Goal: Task Accomplishment & Management: Complete application form

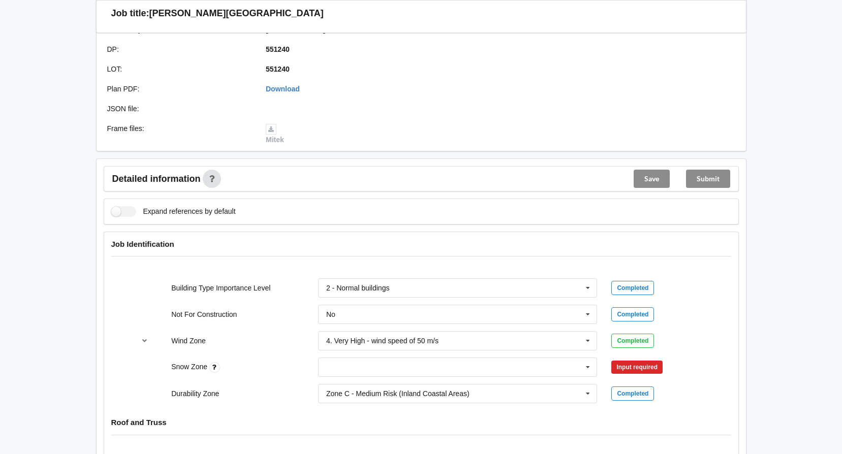
scroll to position [254, 0]
click at [426, 364] on input "text" at bounding box center [458, 366] width 279 height 18
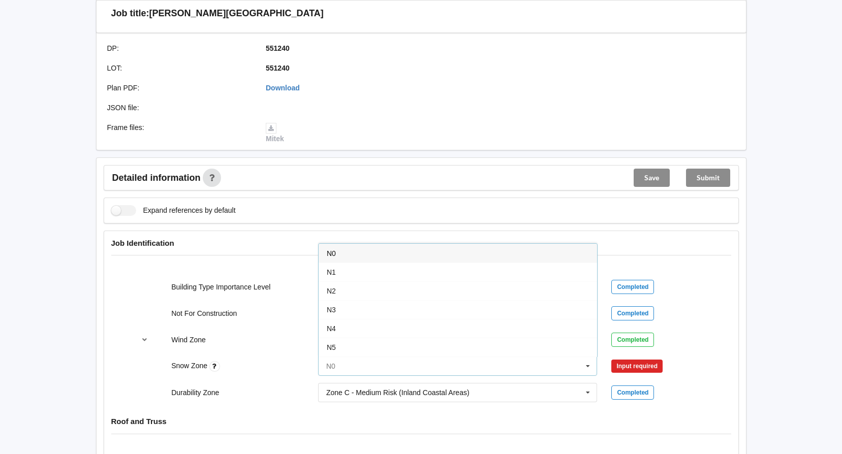
click at [442, 363] on input "text" at bounding box center [458, 366] width 279 height 18
click at [394, 349] on div "N5" at bounding box center [458, 347] width 279 height 19
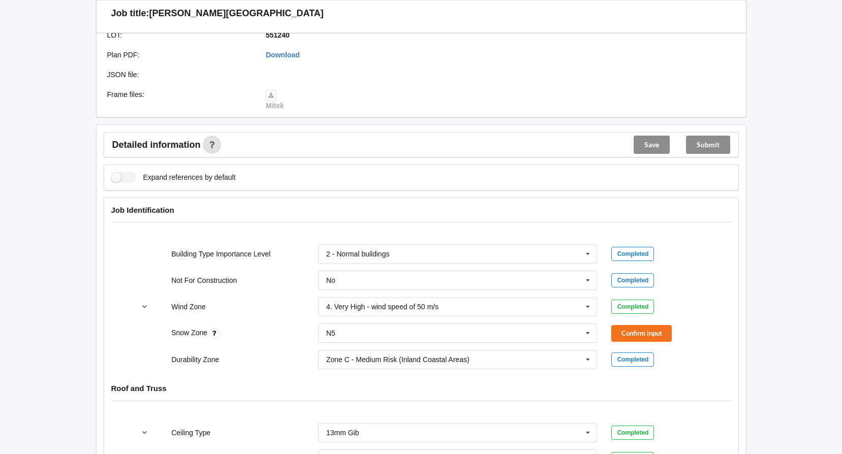
scroll to position [305, 0]
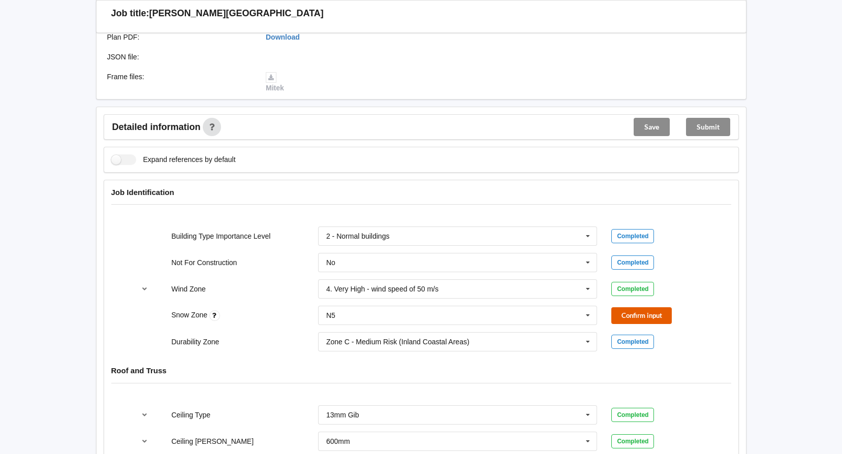
click at [636, 316] on button "Confirm input" at bounding box center [641, 315] width 60 height 17
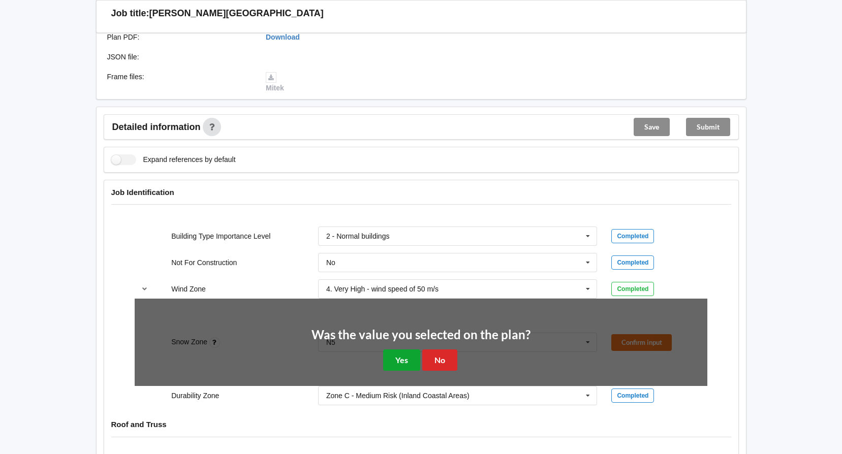
click at [399, 356] on button "Yes" at bounding box center [401, 360] width 37 height 21
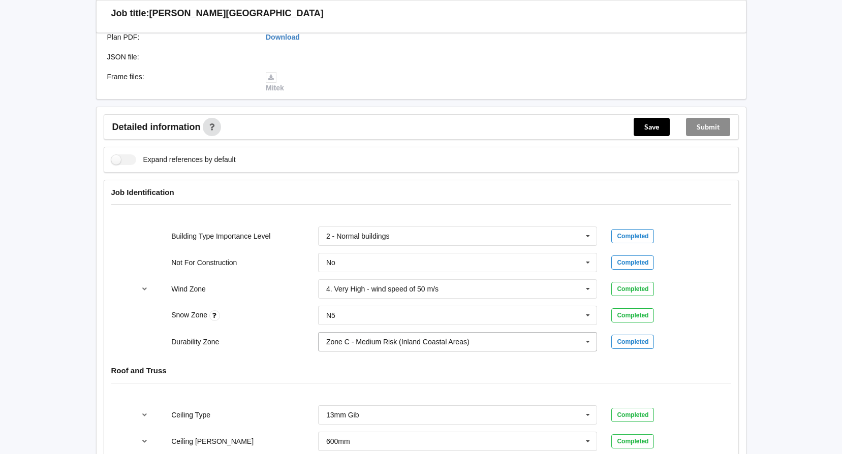
click at [594, 346] on icon at bounding box center [587, 342] width 15 height 19
click at [485, 380] on div "Zone C - Medium Risk (Inland Coastal Areas)" at bounding box center [458, 379] width 279 height 19
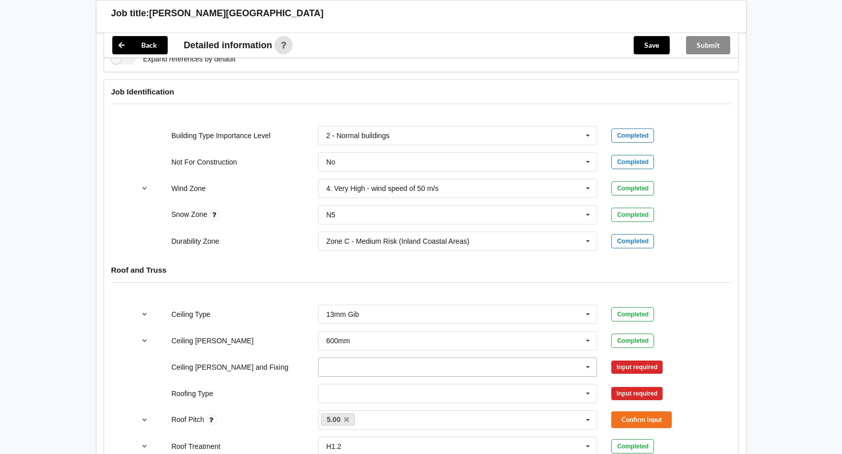
scroll to position [407, 0]
click at [594, 367] on icon at bounding box center [587, 366] width 15 height 19
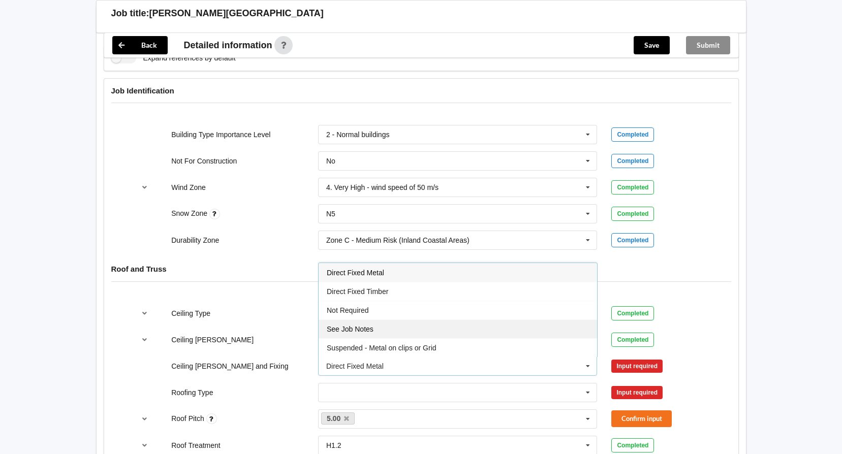
click at [472, 328] on div "See Job Notes" at bounding box center [458, 329] width 279 height 19
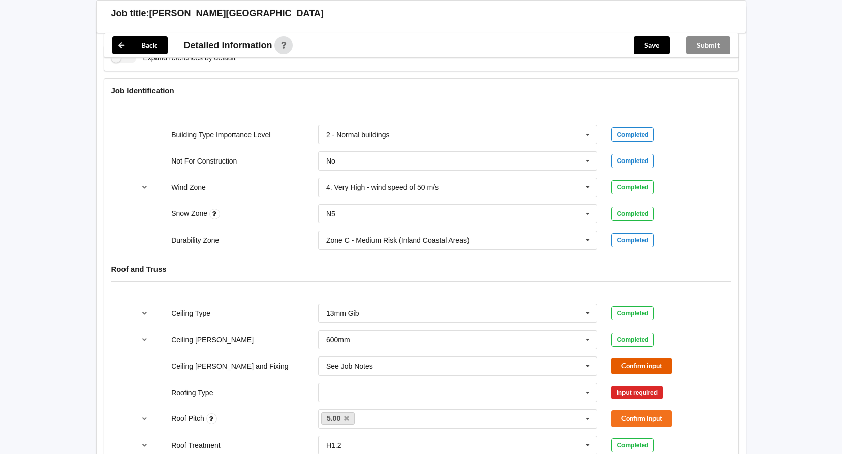
click at [620, 366] on button "Confirm input" at bounding box center [641, 366] width 60 height 17
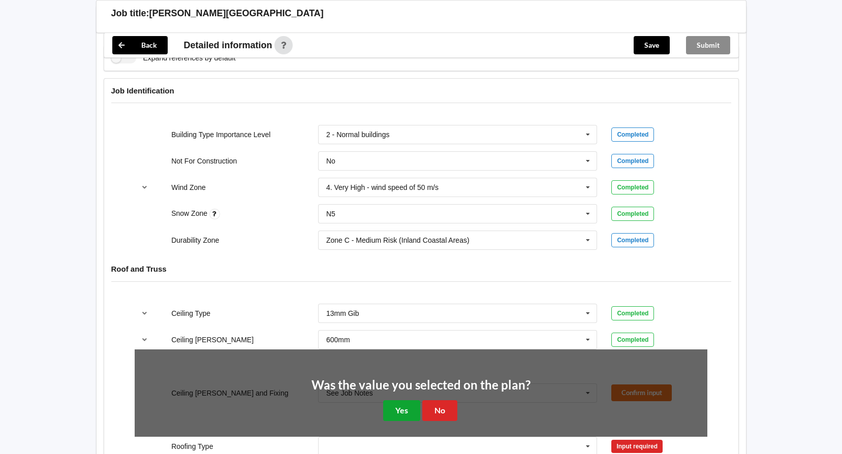
click at [395, 408] on button "Yes" at bounding box center [401, 410] width 37 height 21
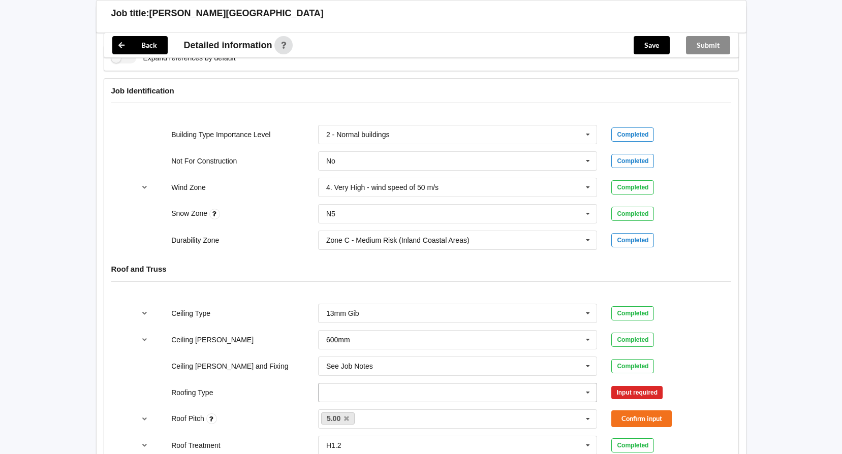
click at [595, 394] on icon at bounding box center [587, 393] width 15 height 19
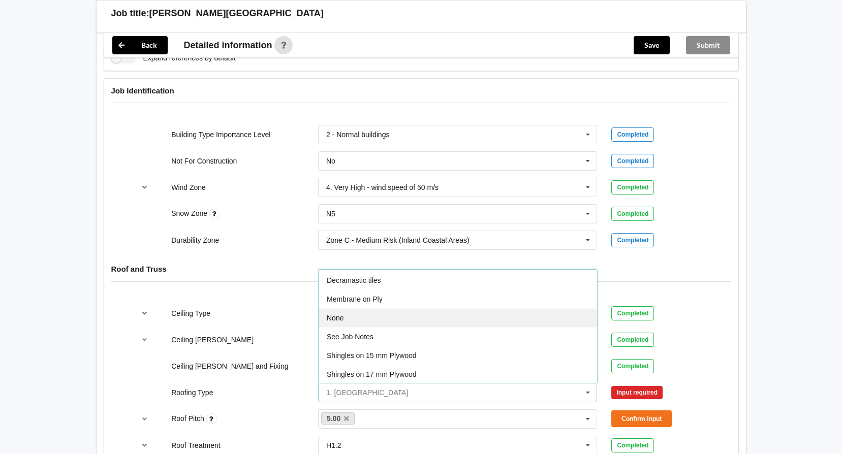
scroll to position [112, 0]
click at [431, 328] on div "See Job Notes" at bounding box center [458, 336] width 279 height 19
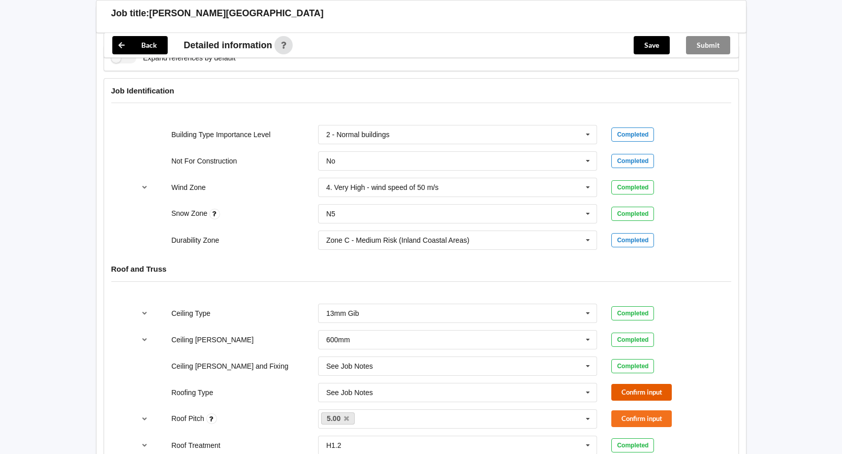
click at [633, 393] on button "Confirm input" at bounding box center [641, 392] width 60 height 17
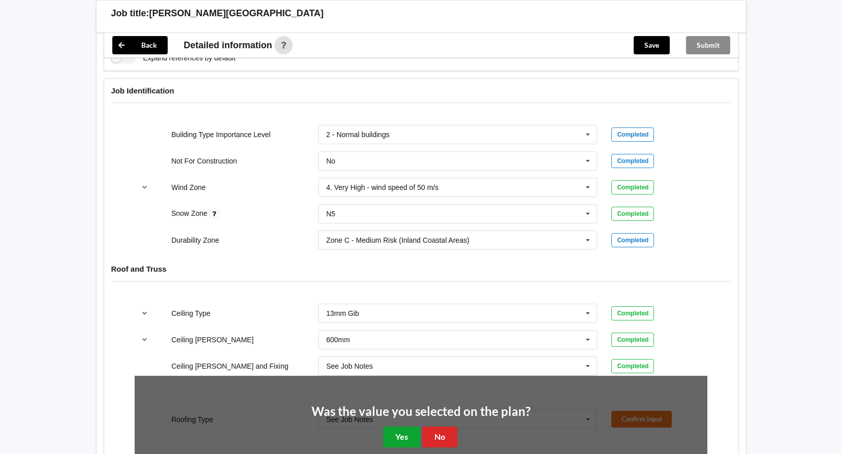
click at [408, 436] on button "Yes" at bounding box center [401, 437] width 37 height 21
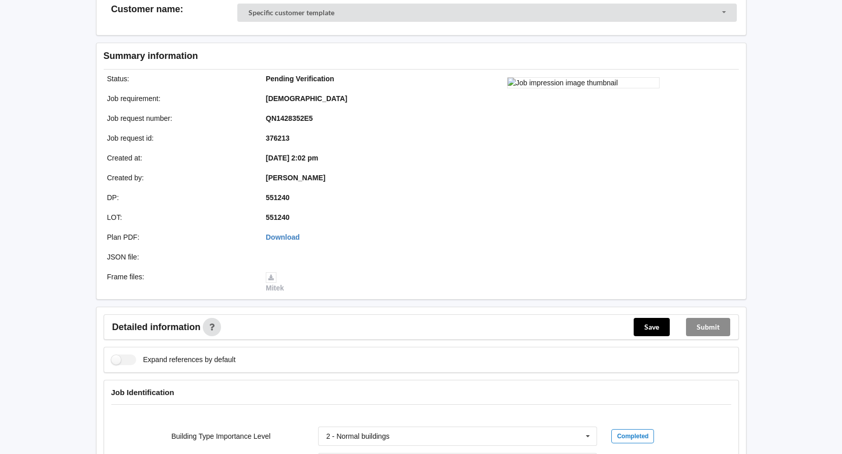
scroll to position [0, 0]
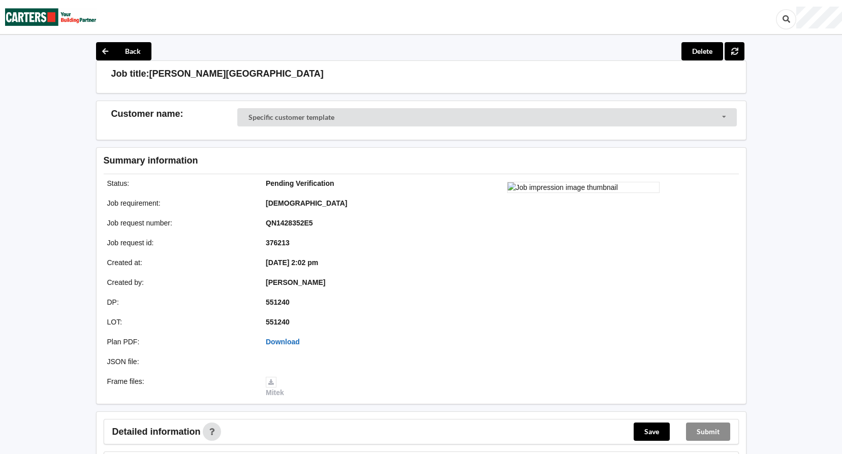
click at [288, 338] on link "Download" at bounding box center [283, 342] width 34 height 8
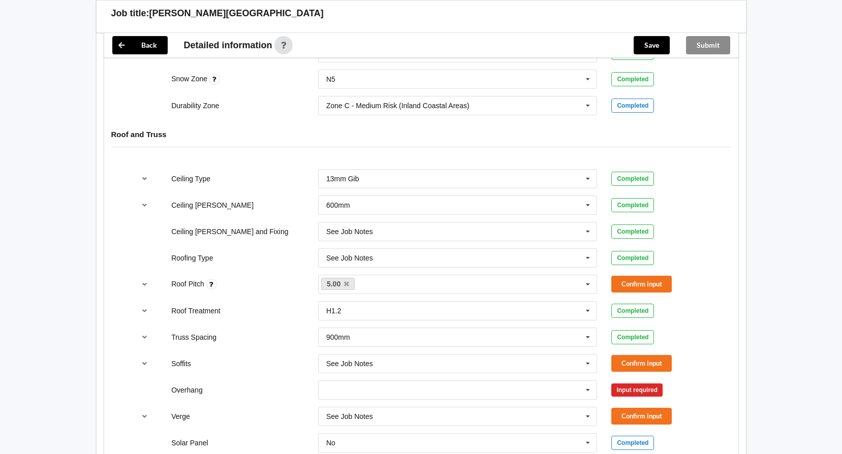
scroll to position [559, 0]
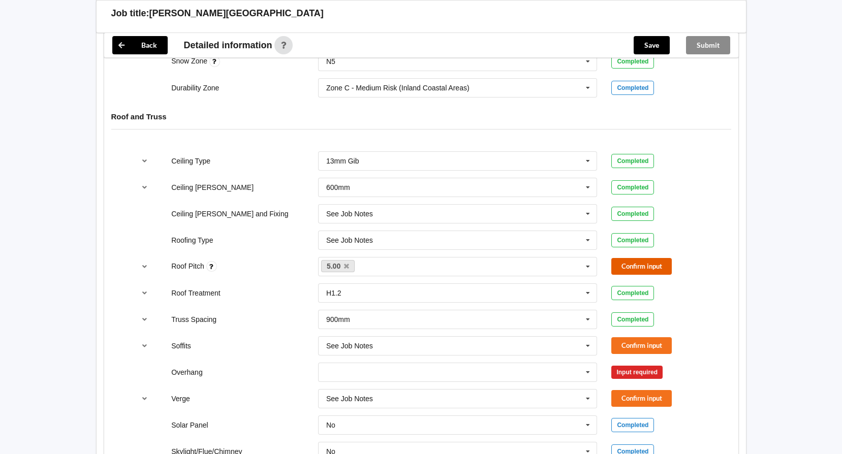
click at [636, 263] on button "Confirm input" at bounding box center [641, 266] width 60 height 17
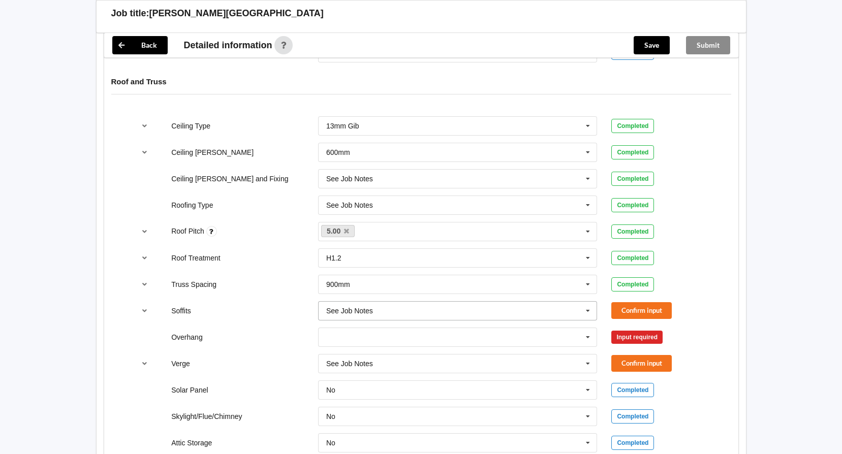
scroll to position [712, 0]
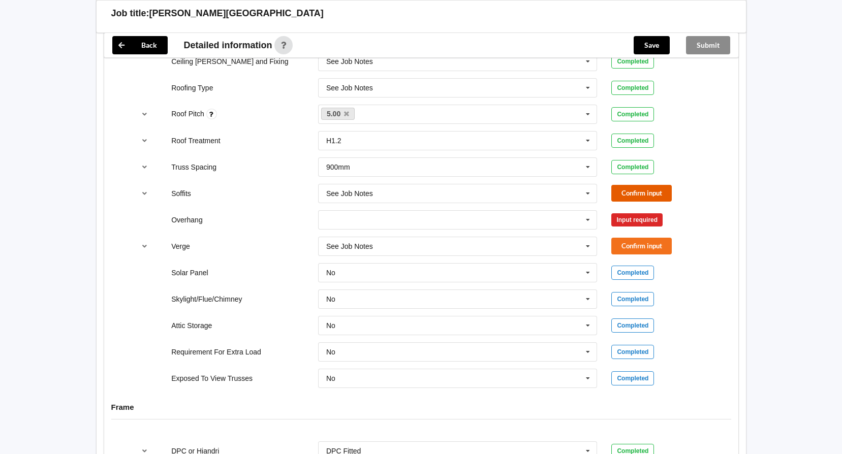
click at [638, 192] on button "Confirm input" at bounding box center [641, 193] width 60 height 17
click at [586, 219] on icon at bounding box center [587, 220] width 15 height 19
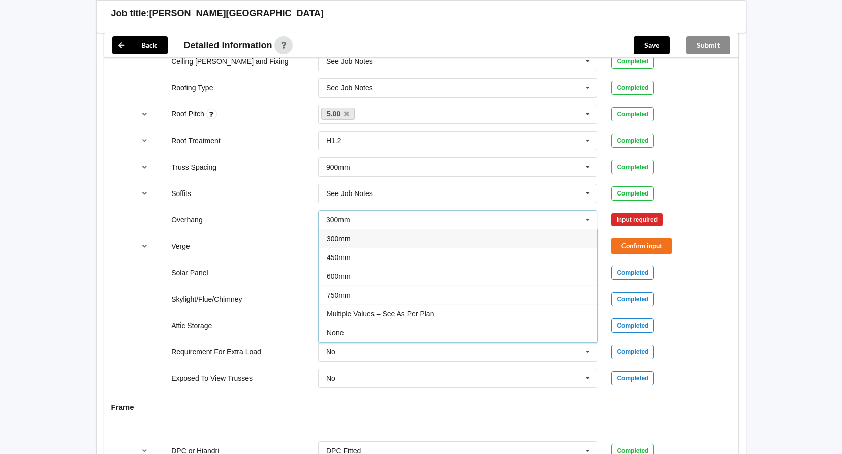
click at [453, 312] on div "Multiple Values – See As Per Plan" at bounding box center [458, 313] width 279 height 19
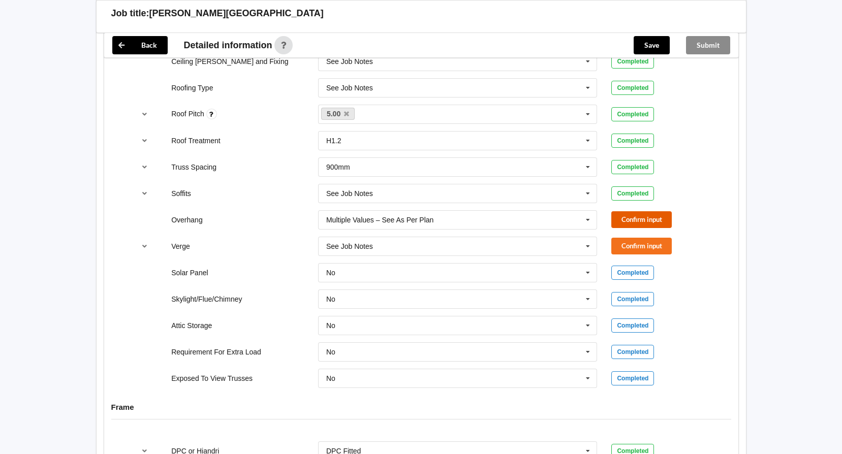
click at [632, 220] on button "Confirm input" at bounding box center [641, 219] width 60 height 17
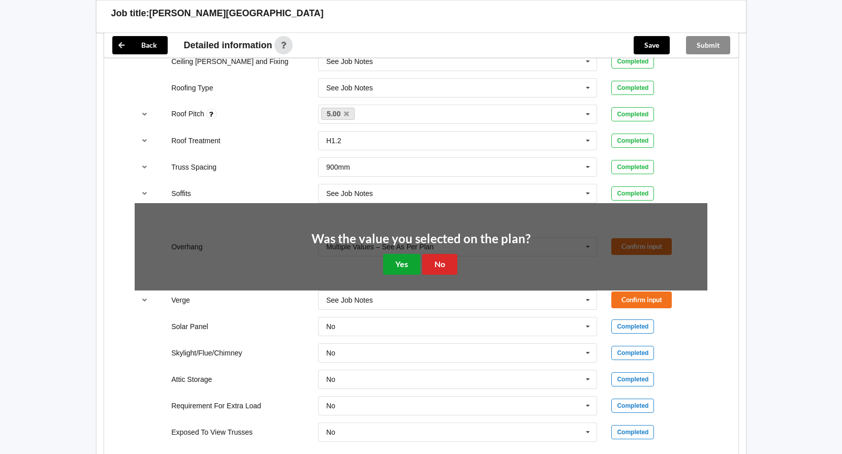
click at [392, 265] on button "Yes" at bounding box center [401, 264] width 37 height 21
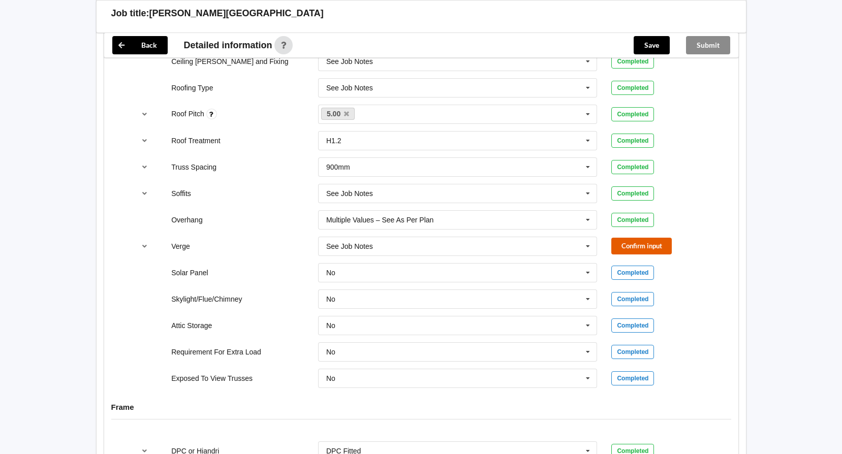
click at [633, 242] on button "Confirm input" at bounding box center [641, 246] width 60 height 17
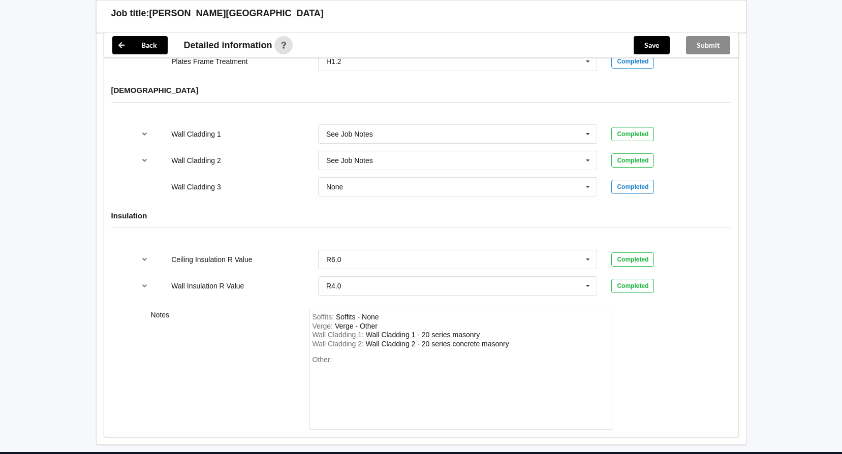
scroll to position [1309, 0]
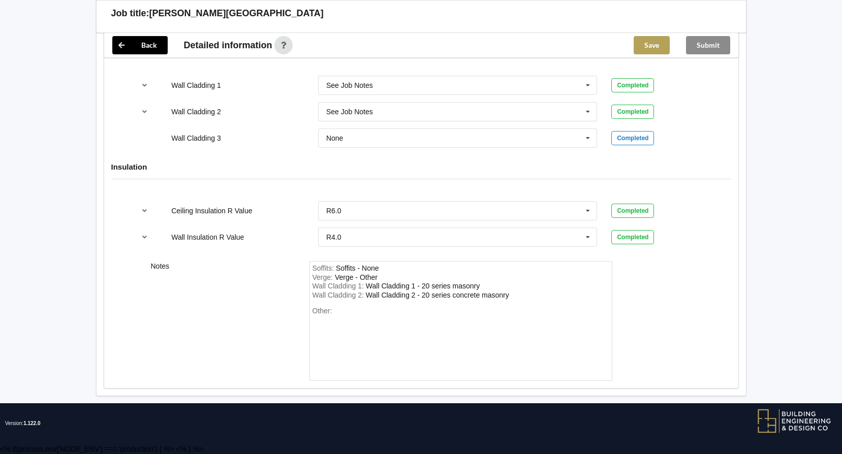
click at [659, 46] on button "Save" at bounding box center [652, 45] width 36 height 18
click at [702, 46] on button "Submit" at bounding box center [708, 45] width 44 height 18
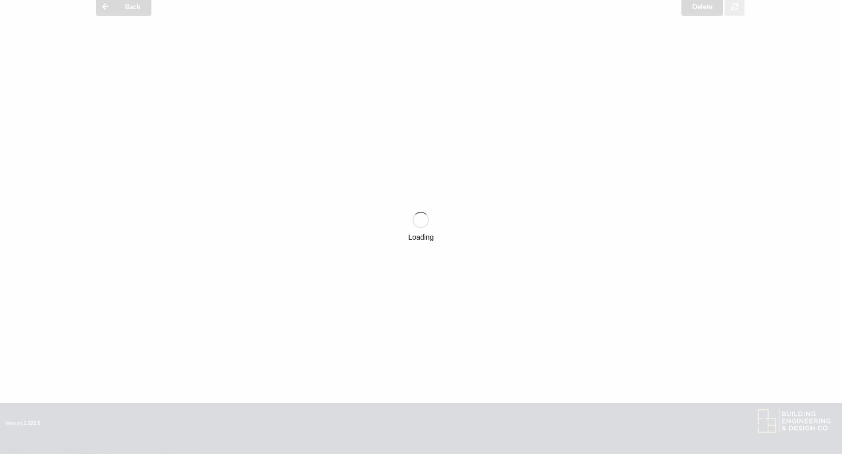
scroll to position [1262, 0]
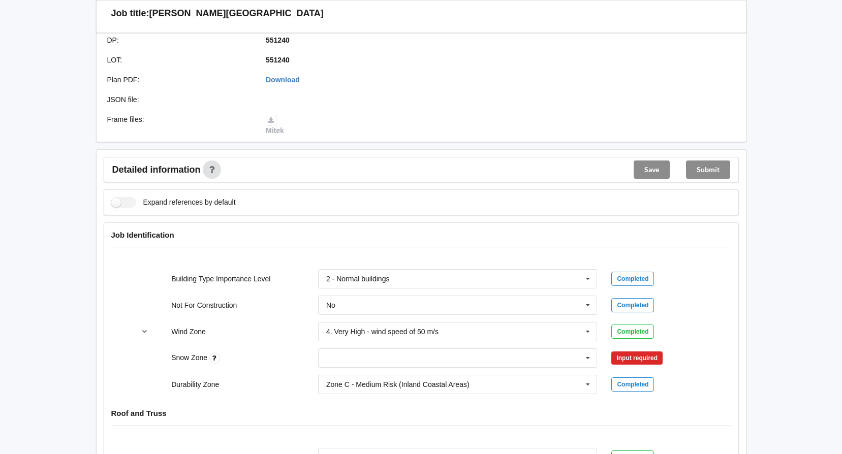
scroll to position [356, 0]
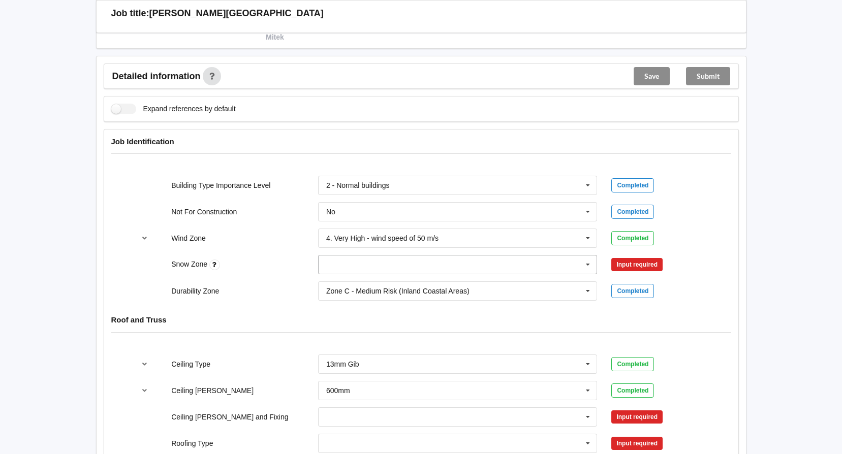
click at [592, 266] on icon at bounding box center [587, 265] width 15 height 19
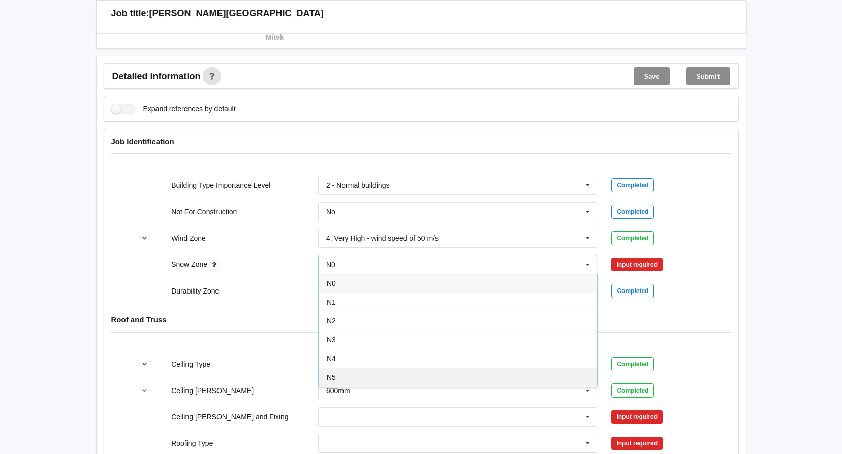
click at [483, 375] on div "N5" at bounding box center [458, 377] width 279 height 19
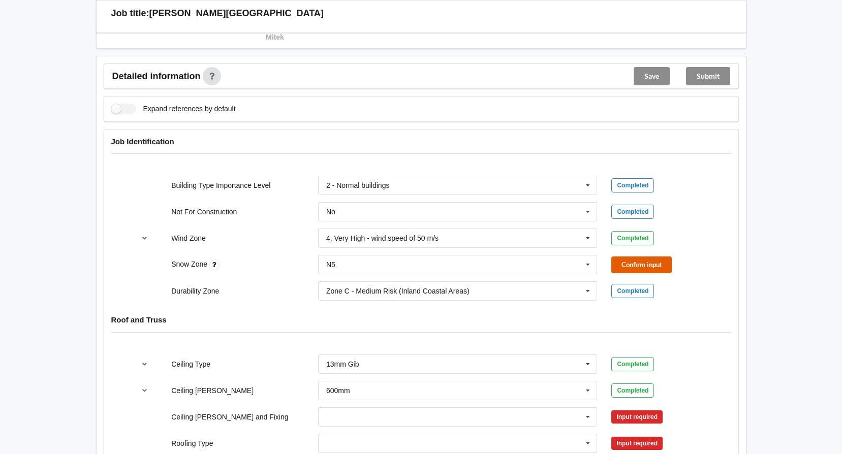
click at [631, 271] on button "Confirm input" at bounding box center [641, 265] width 60 height 17
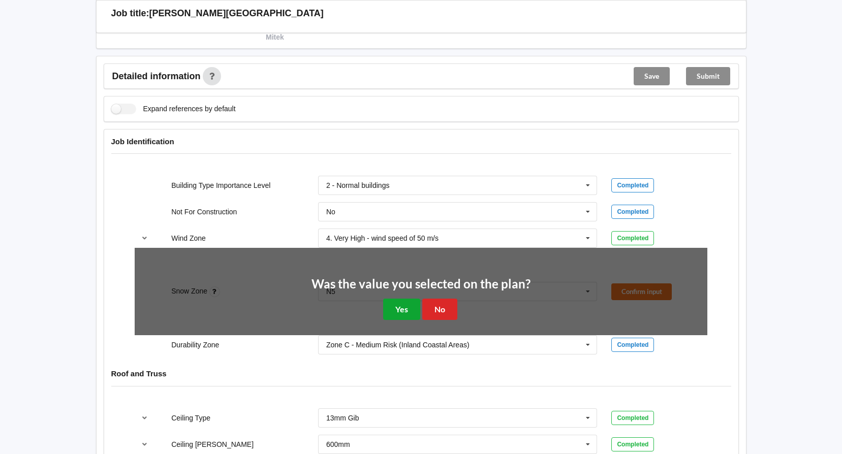
drag, startPoint x: 383, startPoint y: 303, endPoint x: 397, endPoint y: 307, distance: 14.5
click at [386, 304] on button "Yes" at bounding box center [401, 309] width 37 height 21
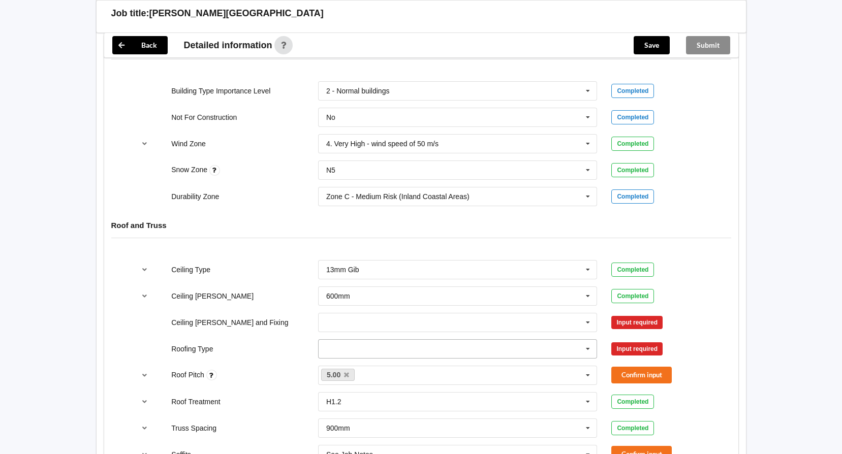
scroll to position [457, 0]
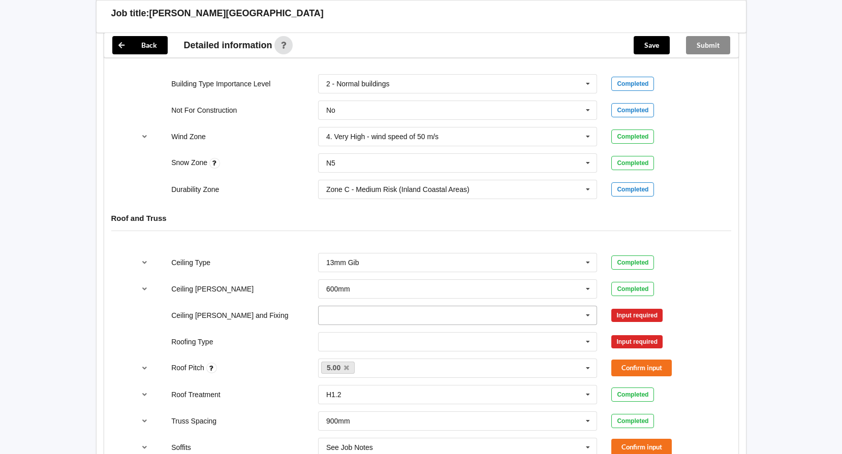
click at [592, 317] on icon at bounding box center [587, 315] width 15 height 19
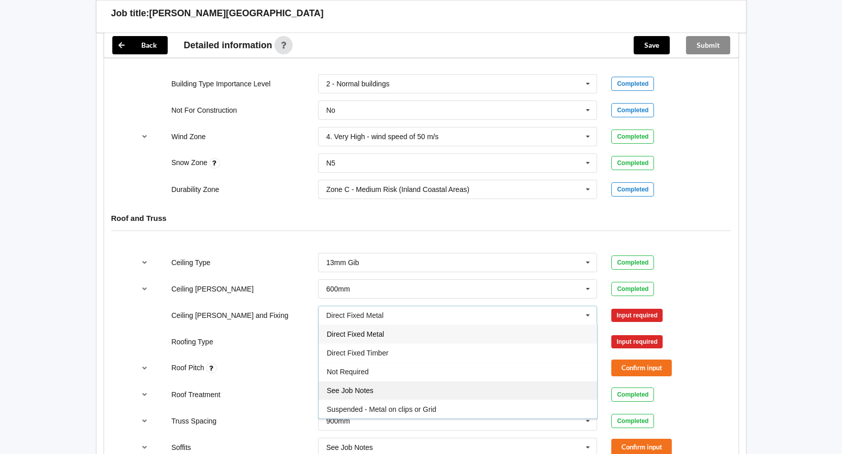
click at [459, 391] on div "See Job Notes" at bounding box center [458, 390] width 279 height 19
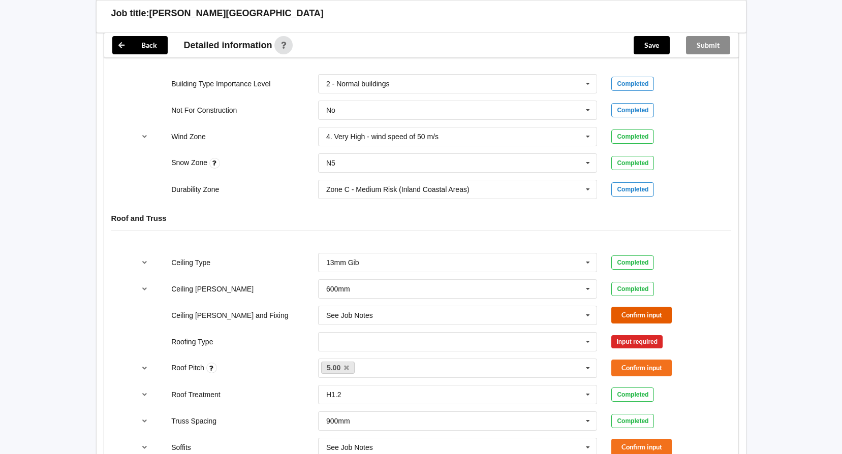
click at [635, 318] on button "Confirm input" at bounding box center [641, 315] width 60 height 17
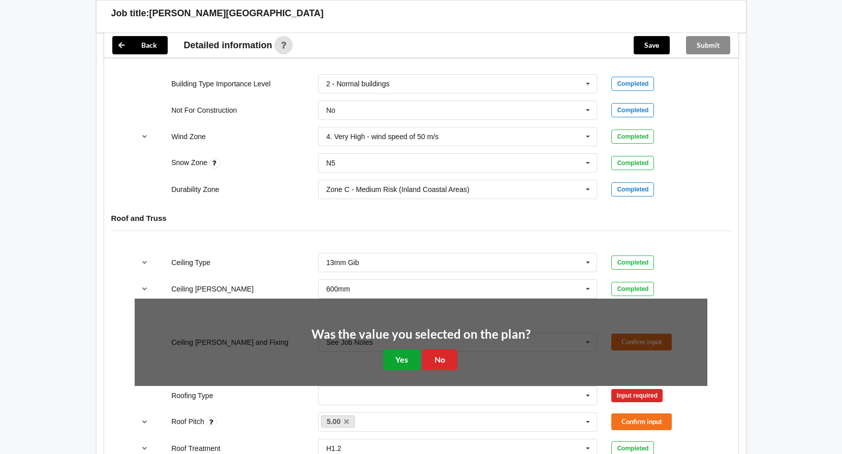
click at [393, 363] on button "Yes" at bounding box center [401, 360] width 37 height 21
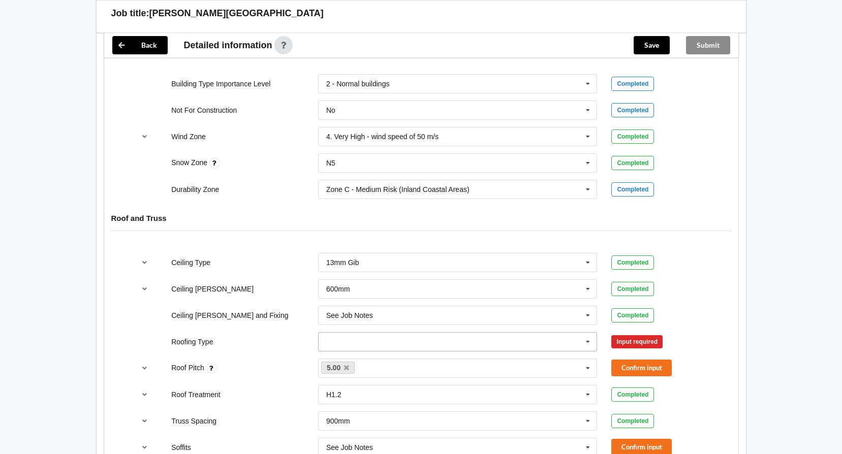
click at [586, 343] on icon at bounding box center [587, 342] width 15 height 19
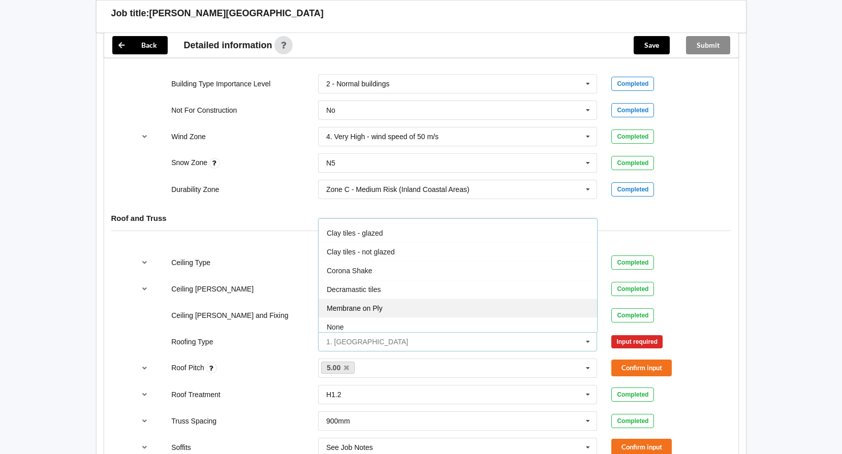
scroll to position [112, 0]
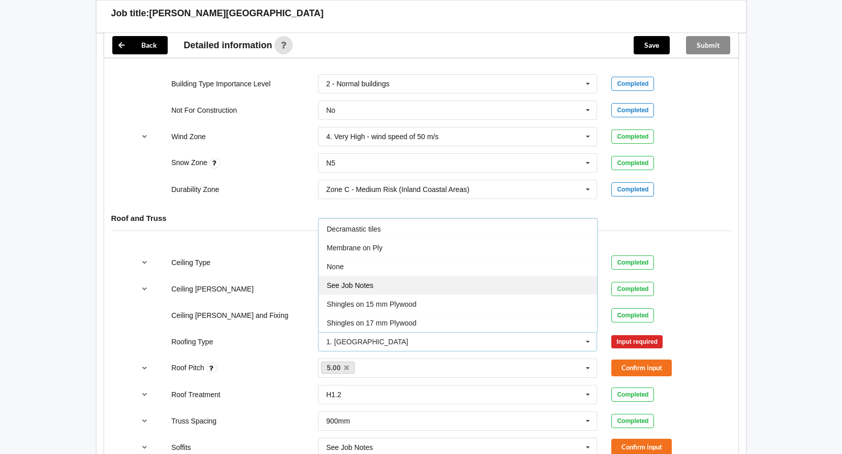
click at [414, 282] on div "See Job Notes" at bounding box center [458, 285] width 279 height 19
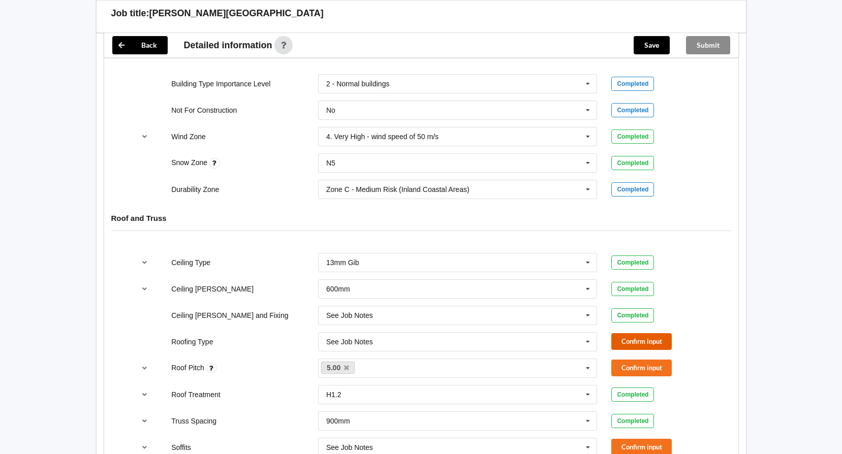
click at [638, 338] on button "Confirm input" at bounding box center [641, 341] width 60 height 17
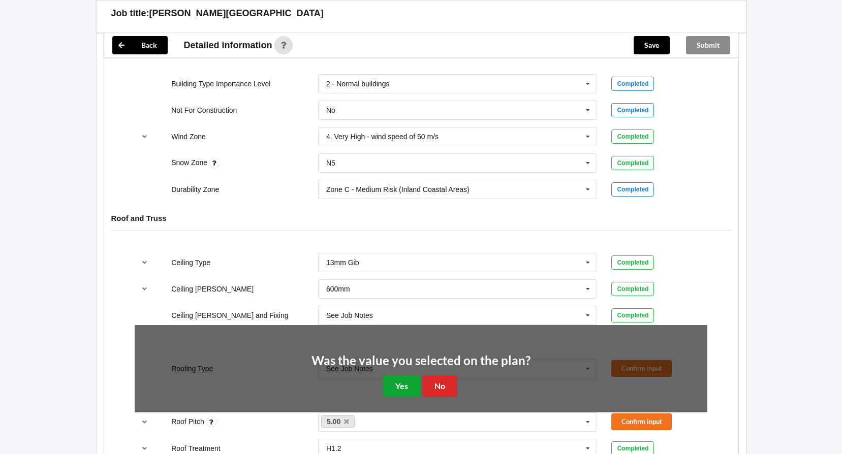
click at [415, 385] on button "Yes" at bounding box center [401, 386] width 37 height 21
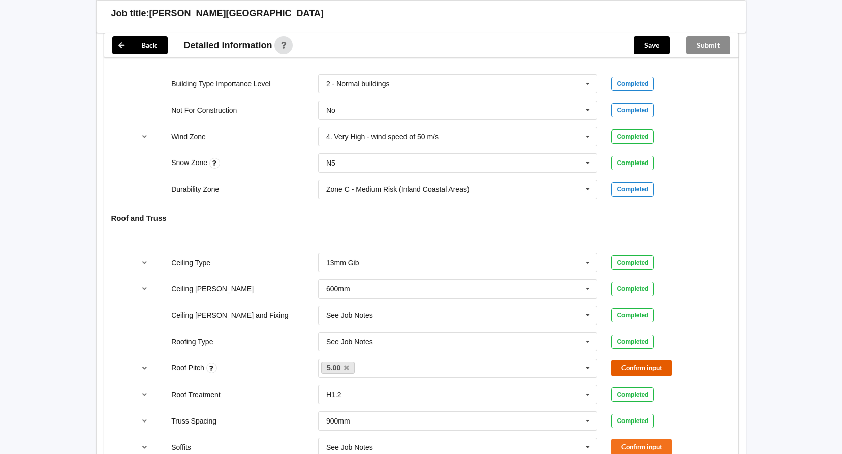
click at [633, 367] on button "Confirm input" at bounding box center [641, 368] width 60 height 17
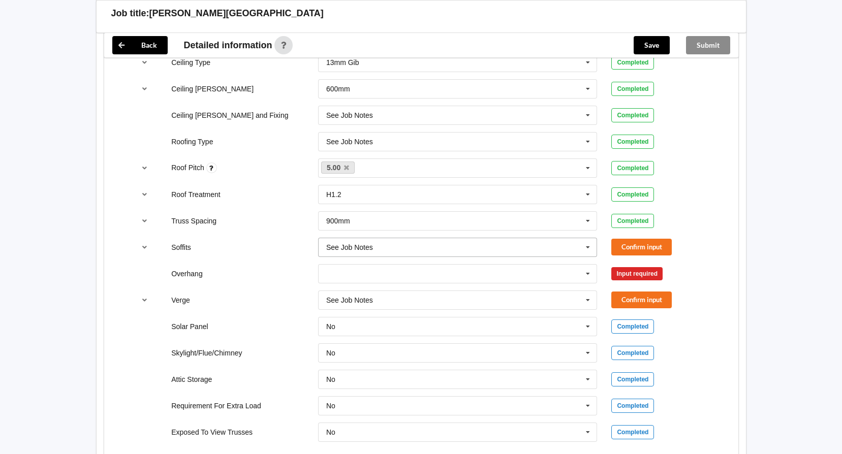
scroll to position [661, 0]
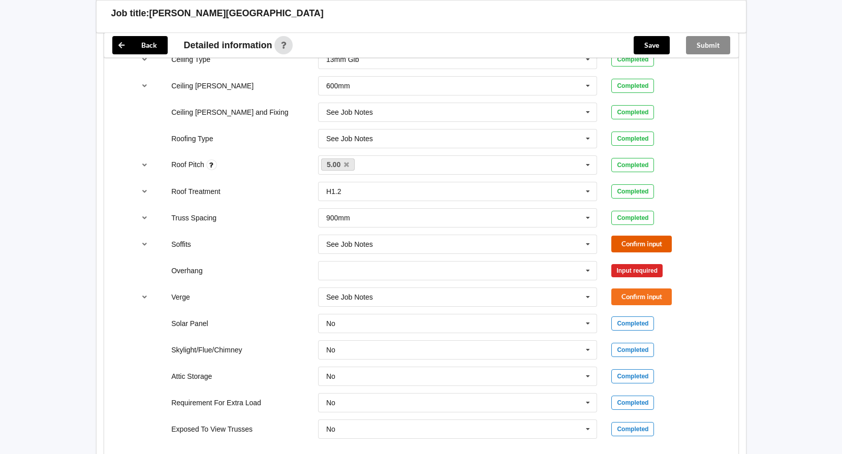
click at [630, 250] on button "Confirm input" at bounding box center [641, 244] width 60 height 17
click at [576, 274] on input "text" at bounding box center [458, 271] width 279 height 18
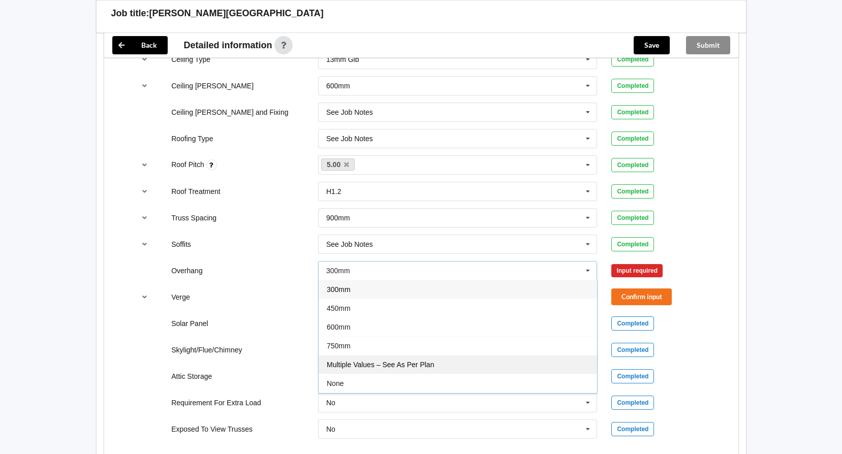
click at [437, 363] on div "Multiple Values – See As Per Plan" at bounding box center [458, 364] width 279 height 19
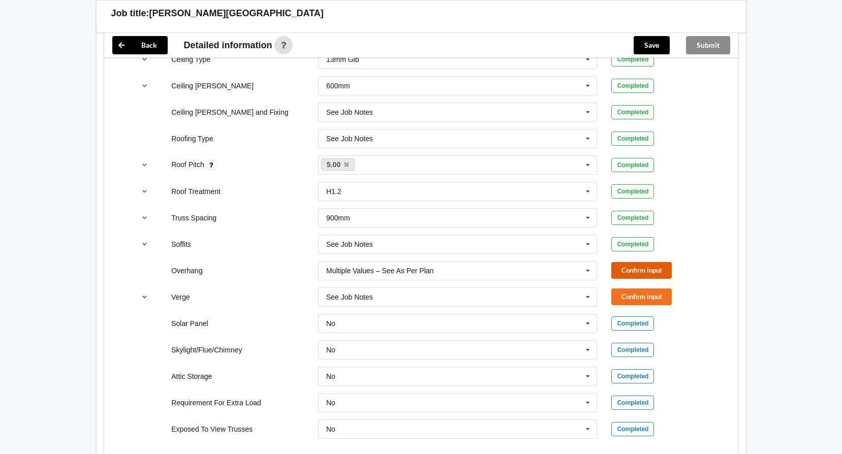
click at [664, 271] on button "Confirm input" at bounding box center [641, 270] width 60 height 17
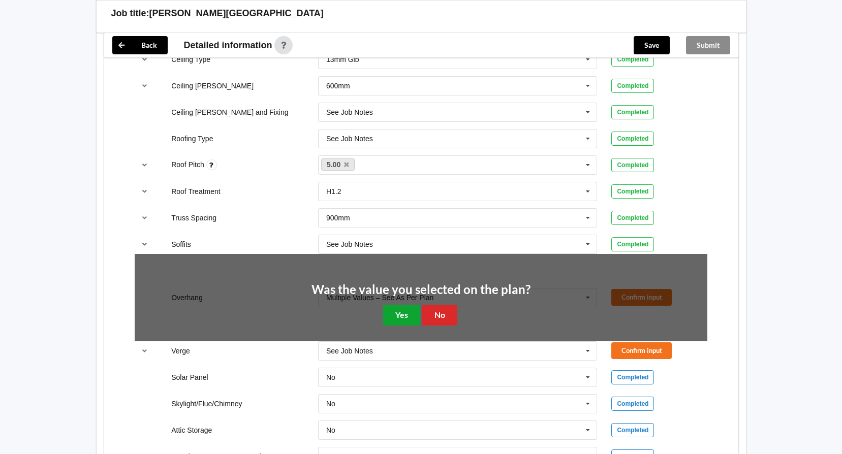
drag, startPoint x: 386, startPoint y: 312, endPoint x: 400, endPoint y: 312, distance: 14.2
click at [386, 312] on button "Yes" at bounding box center [401, 315] width 37 height 21
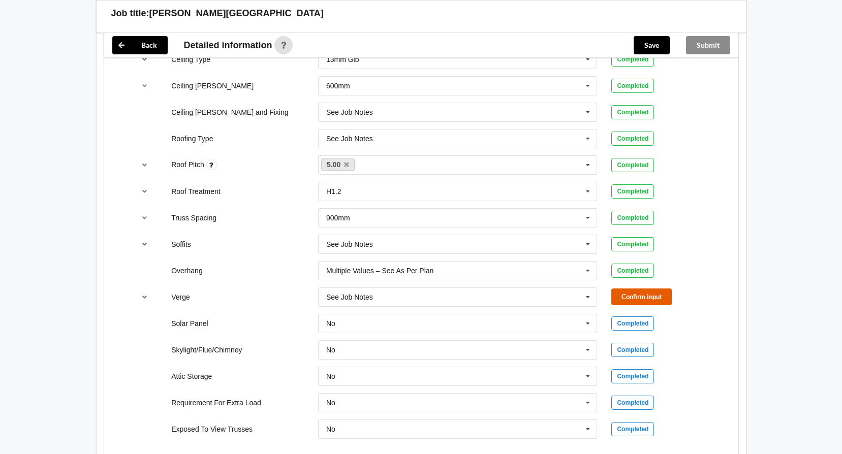
click at [637, 300] on button "Confirm input" at bounding box center [641, 297] width 60 height 17
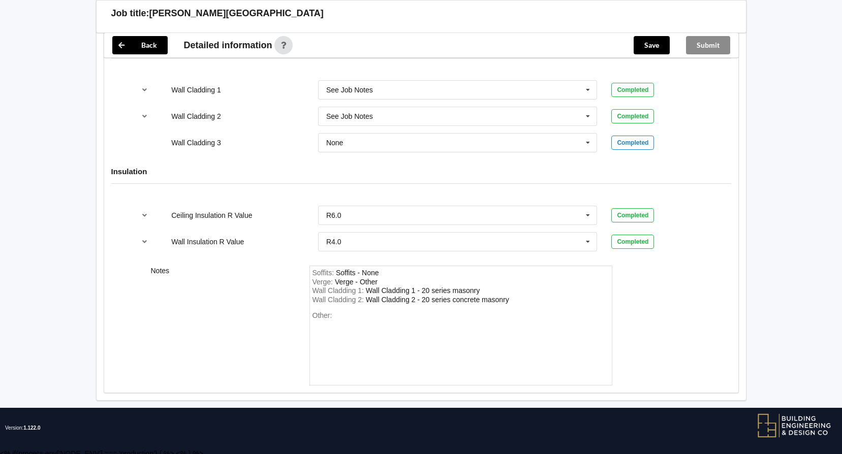
scroll to position [1309, 0]
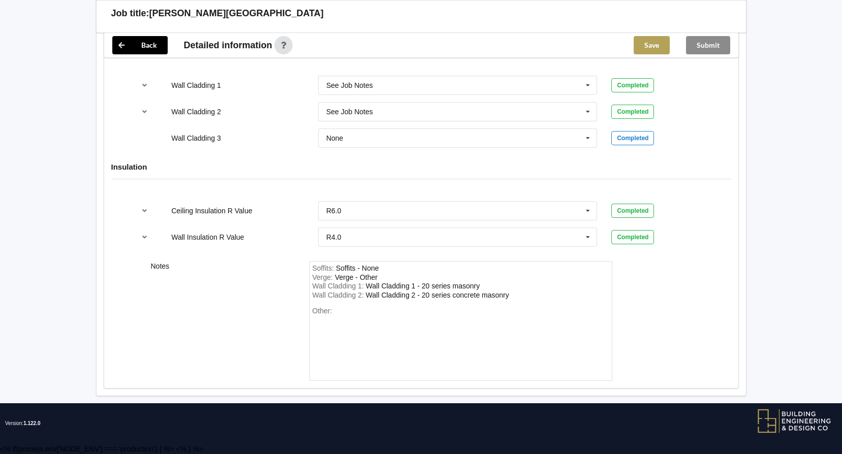
click at [641, 45] on button "Save" at bounding box center [652, 45] width 36 height 18
click at [702, 46] on button "Submit" at bounding box center [708, 45] width 44 height 18
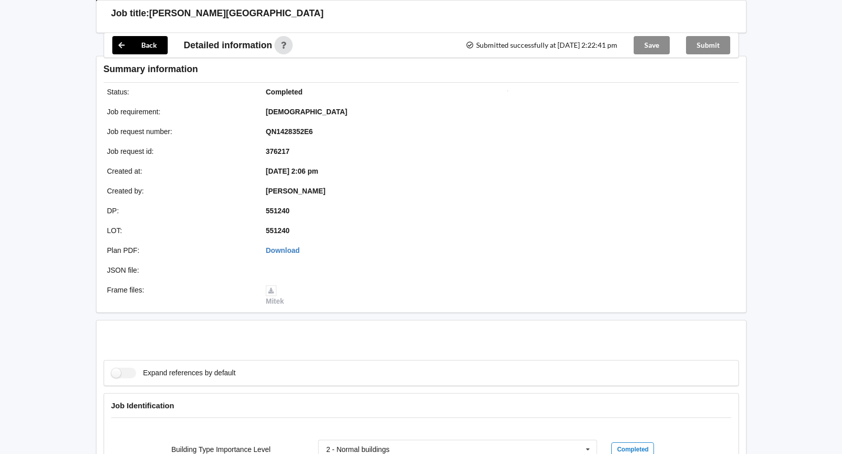
scroll to position [1262, 0]
